Goal: Task Accomplishment & Management: Manage account settings

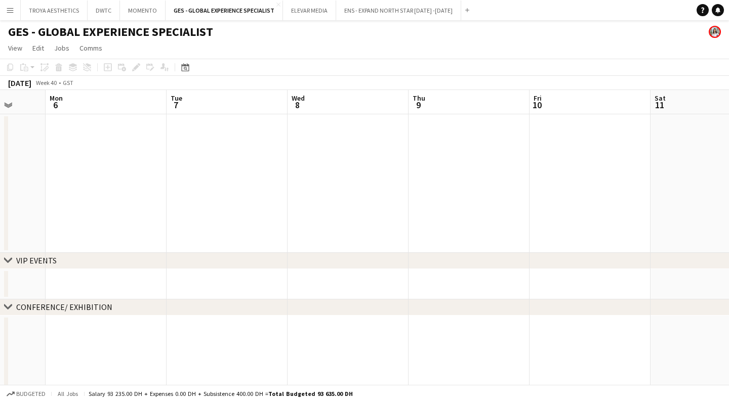
scroll to position [0, 439]
click at [386, 11] on button "ENS - EXPAND NORTH STAR [DATE] -[DATE] Close" at bounding box center [398, 11] width 125 height 20
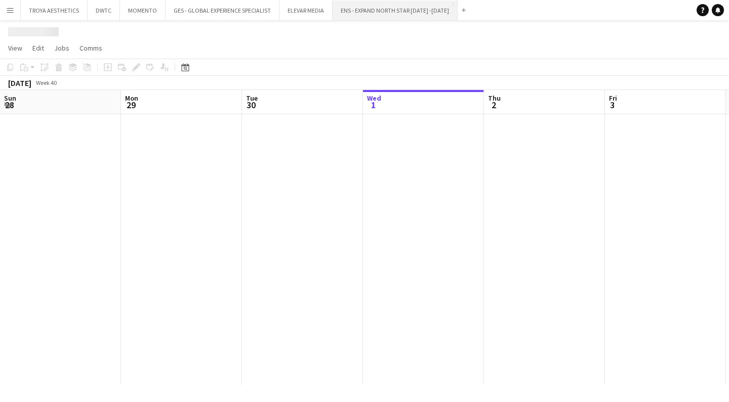
scroll to position [0, 242]
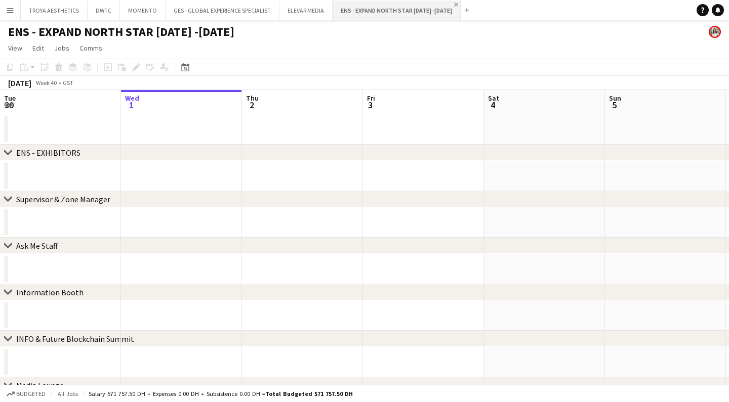
click at [454, 3] on app-icon "Close" at bounding box center [456, 5] width 4 height 4
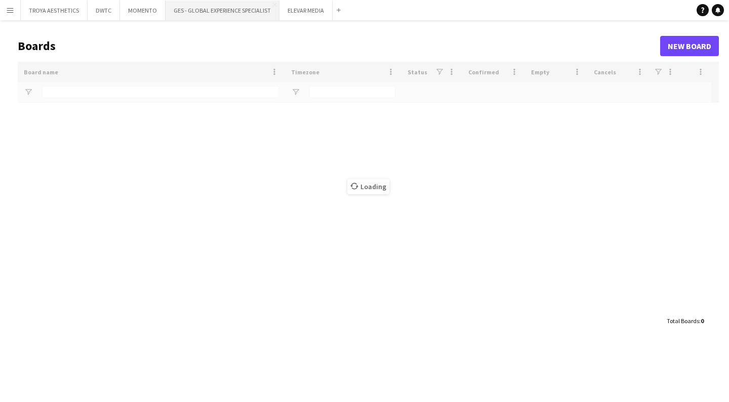
click at [227, 8] on button "GES - GLOBAL EXPERIENCE SPECIALIST Close" at bounding box center [222, 11] width 114 height 20
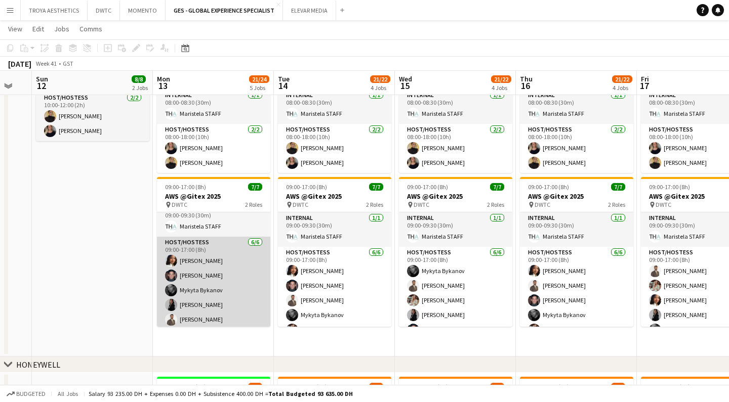
scroll to position [9, 0]
click at [241, 276] on app-card-role "Host/Hostess [DATE] 09:00-17:00 (8h) [PERSON_NAME] [PERSON_NAME] [PERSON_NAME] …" at bounding box center [213, 292] width 113 height 108
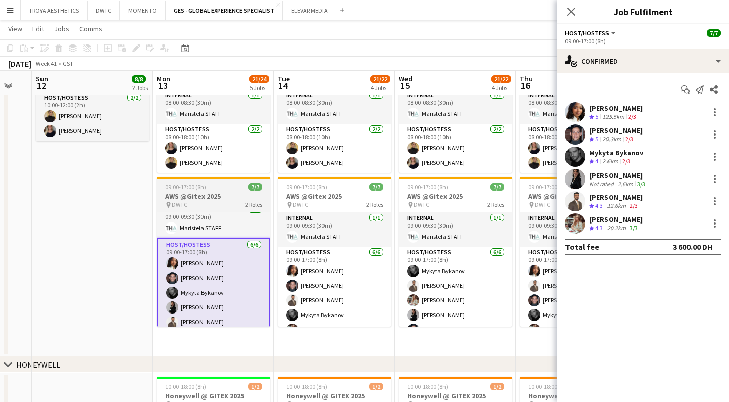
click at [217, 203] on div "pin DWTC 2 Roles" at bounding box center [213, 205] width 113 height 8
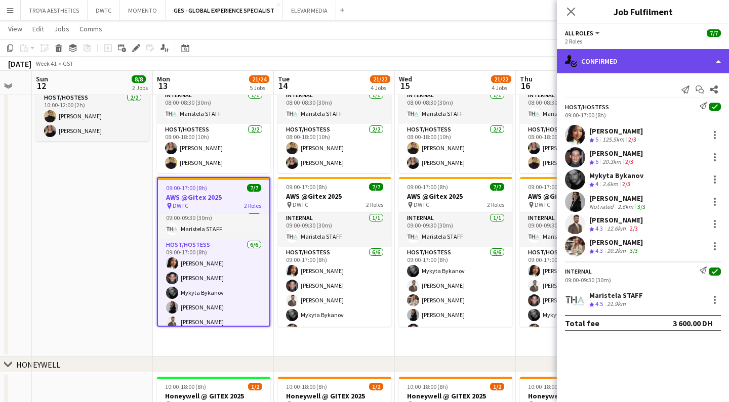
click at [606, 68] on div "single-neutral-actions-check-2 Confirmed" at bounding box center [643, 61] width 172 height 24
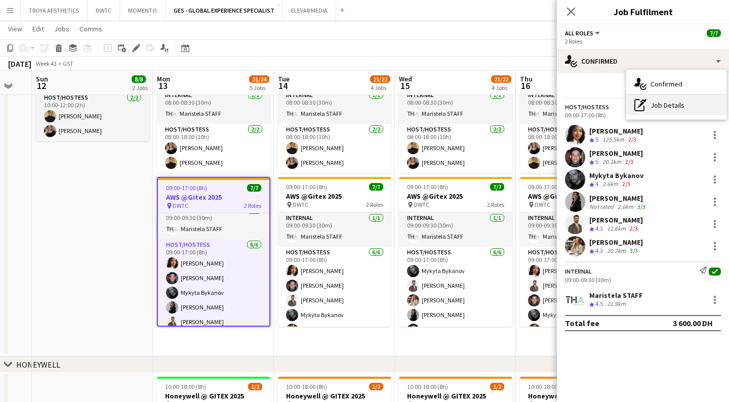
click at [674, 108] on div "pen-write Job Details" at bounding box center [676, 105] width 100 height 20
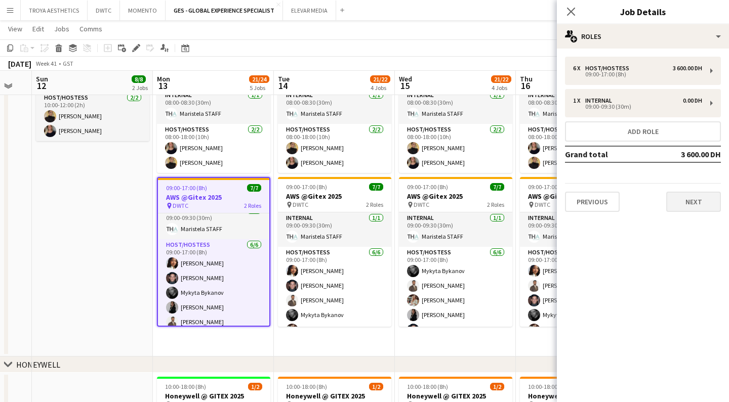
click at [683, 200] on button "Next" at bounding box center [693, 202] width 55 height 20
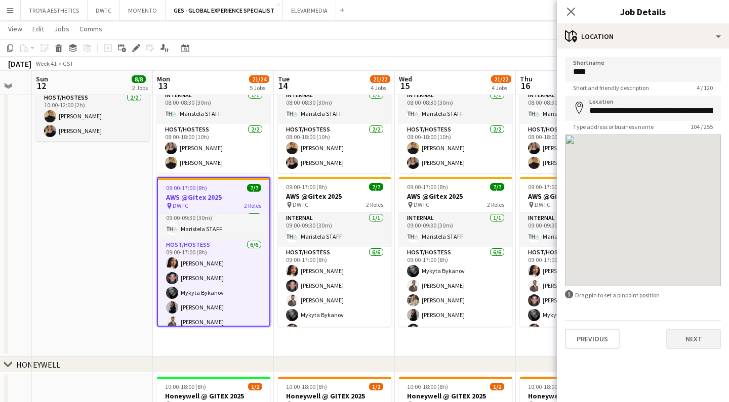
click at [705, 338] on button "Next" at bounding box center [693, 339] width 55 height 20
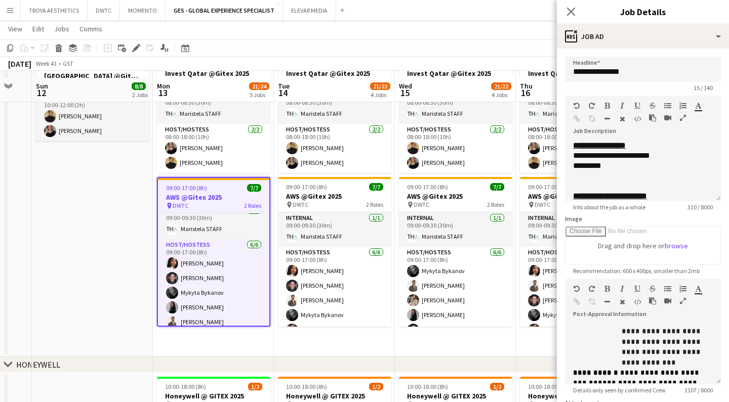
scroll to position [426, 0]
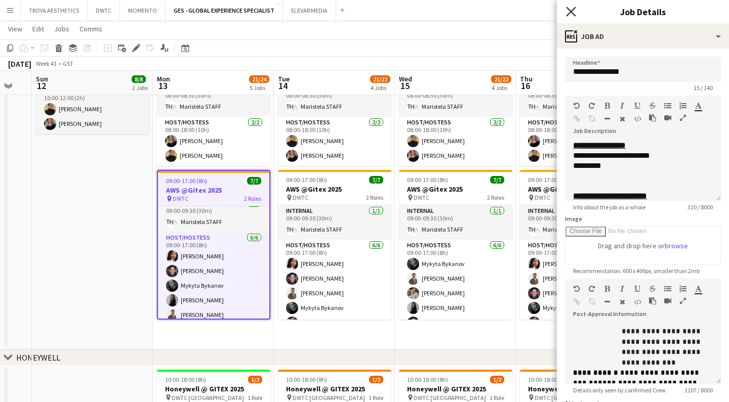
click at [568, 13] on icon "Close pop-in" at bounding box center [571, 12] width 10 height 10
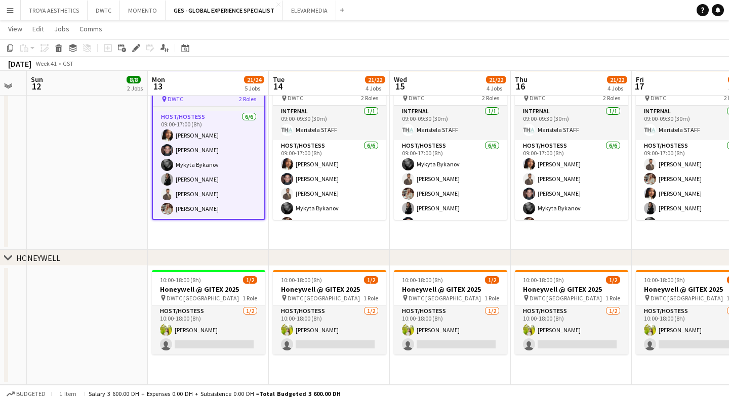
scroll to position [525, 0]
